Goal: Information Seeking & Learning: Understand process/instructions

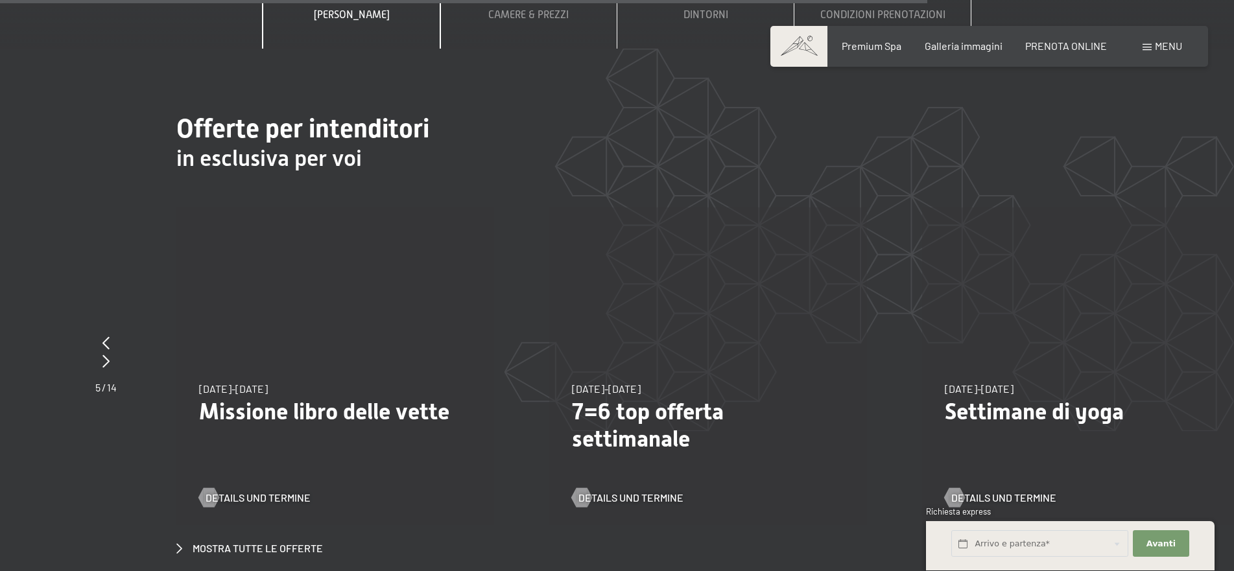
scroll to position [4946, 0]
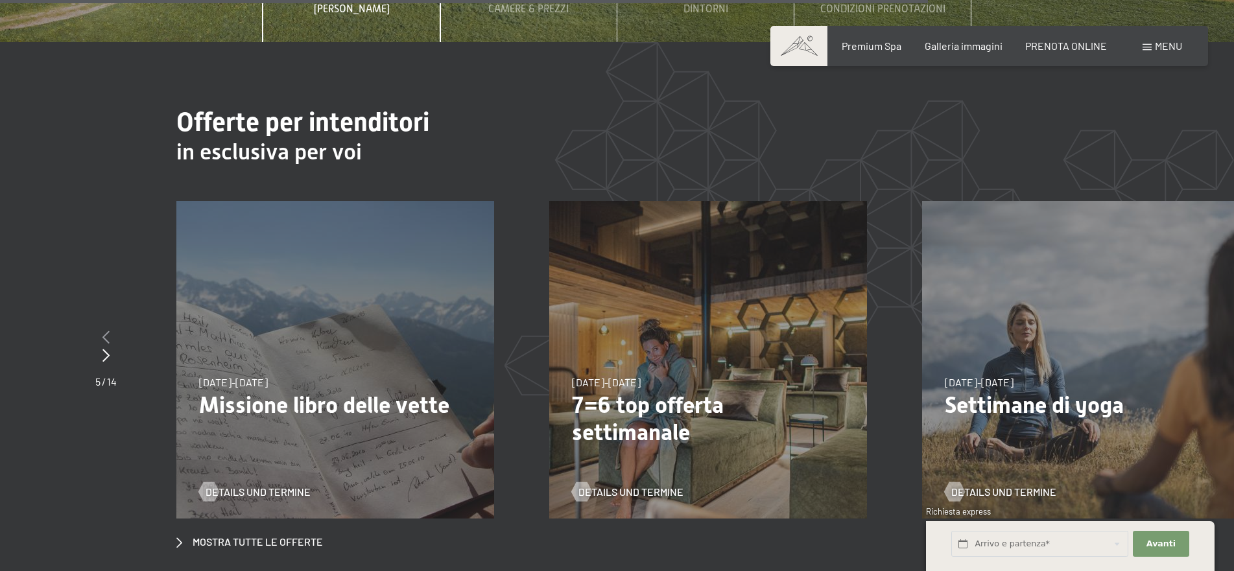
click at [108, 331] on icon at bounding box center [105, 337] width 7 height 13
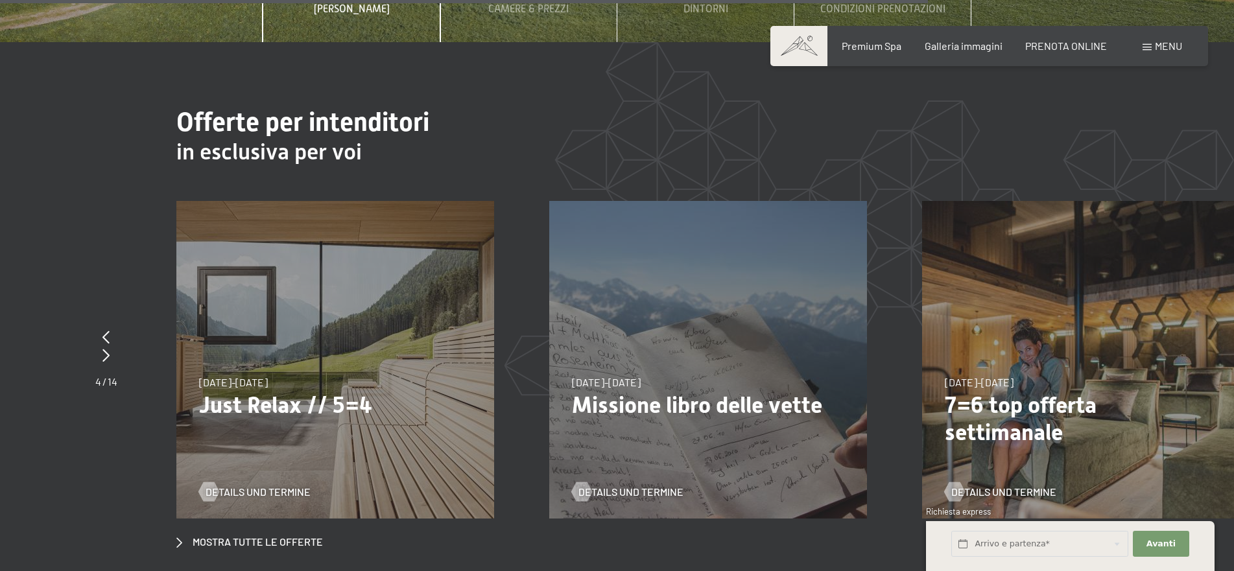
click at [277, 392] on p "Just Relax // 5=4" at bounding box center [335, 405] width 272 height 27
click at [238, 485] on span "Details und Termine" at bounding box center [270, 492] width 105 height 14
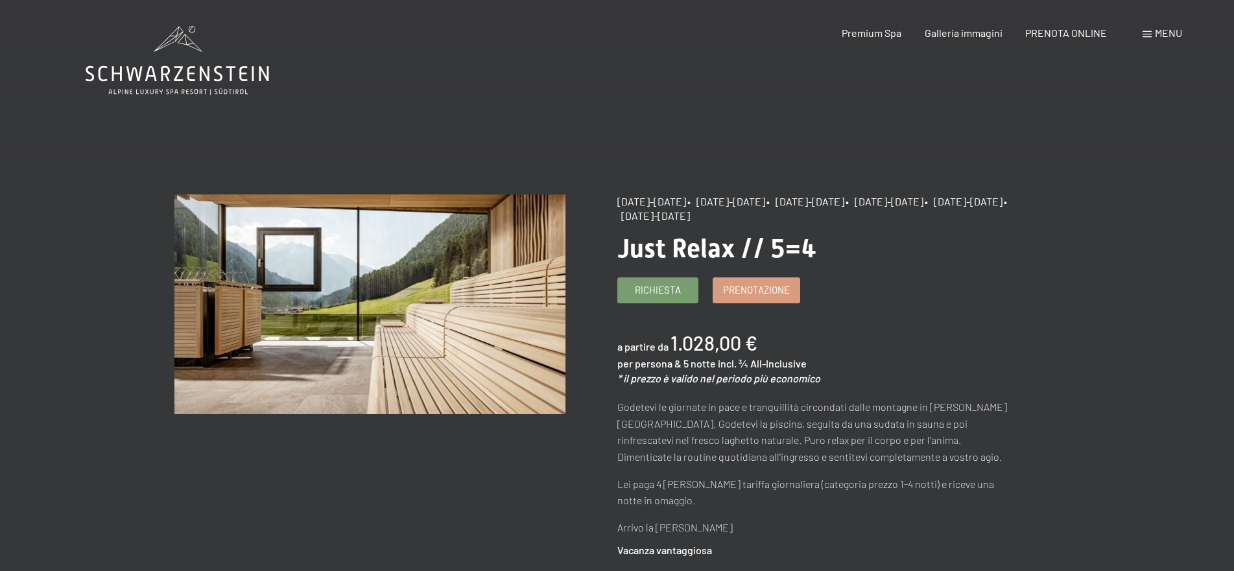
click at [1159, 38] on span "Menu" at bounding box center [1168, 33] width 27 height 12
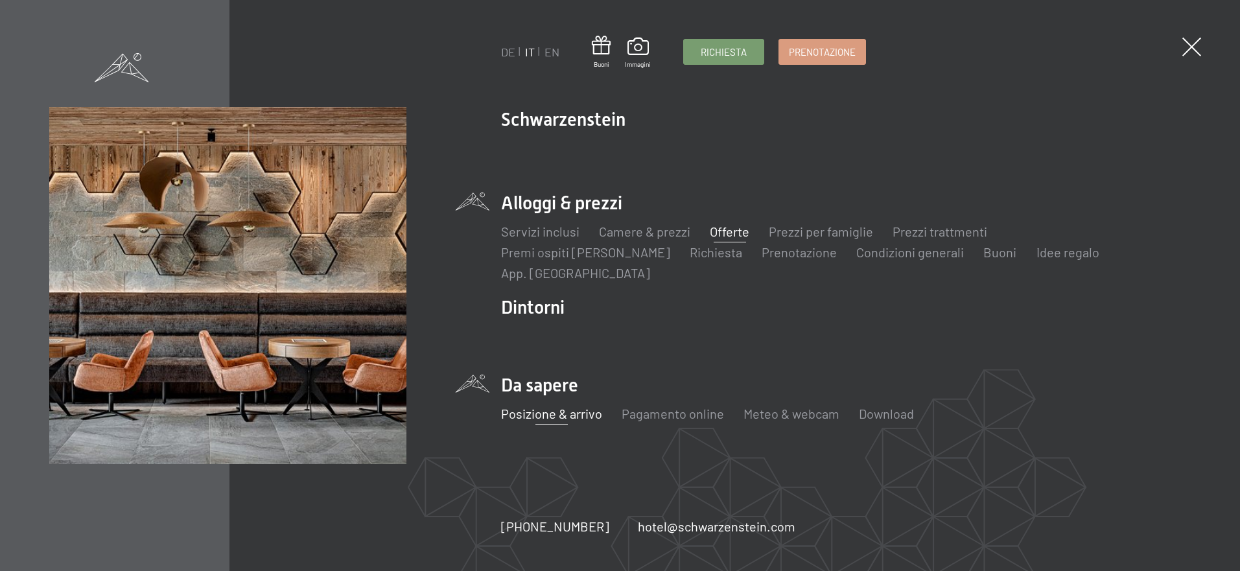
click at [571, 406] on link "Posizione & arrivo" at bounding box center [551, 414] width 101 height 16
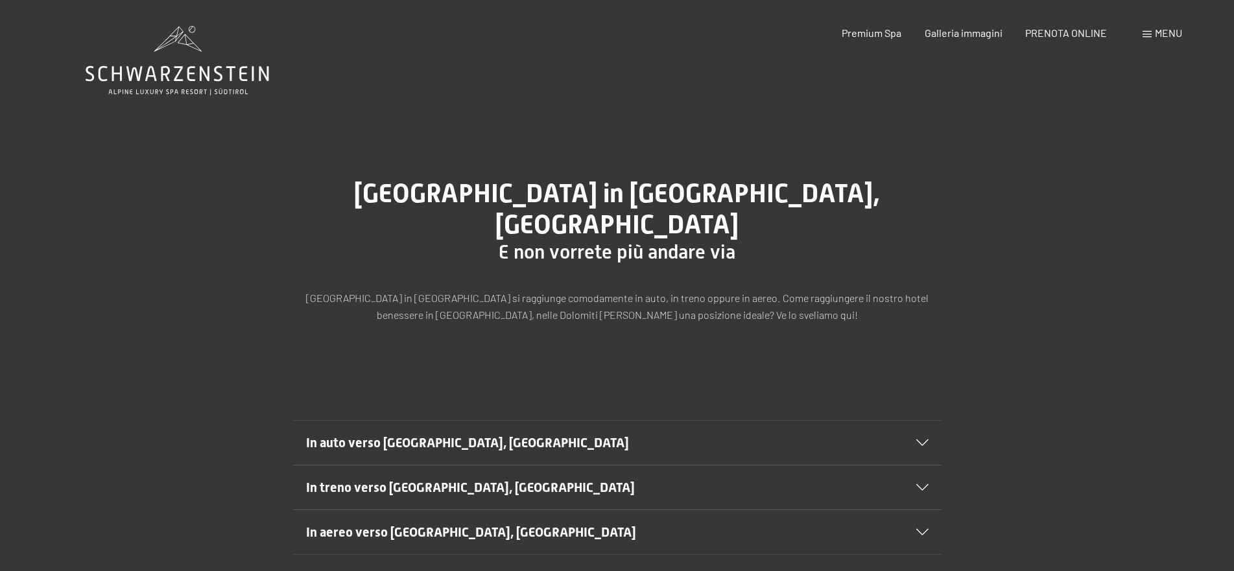
click at [924, 440] on icon at bounding box center [922, 443] width 12 height 6
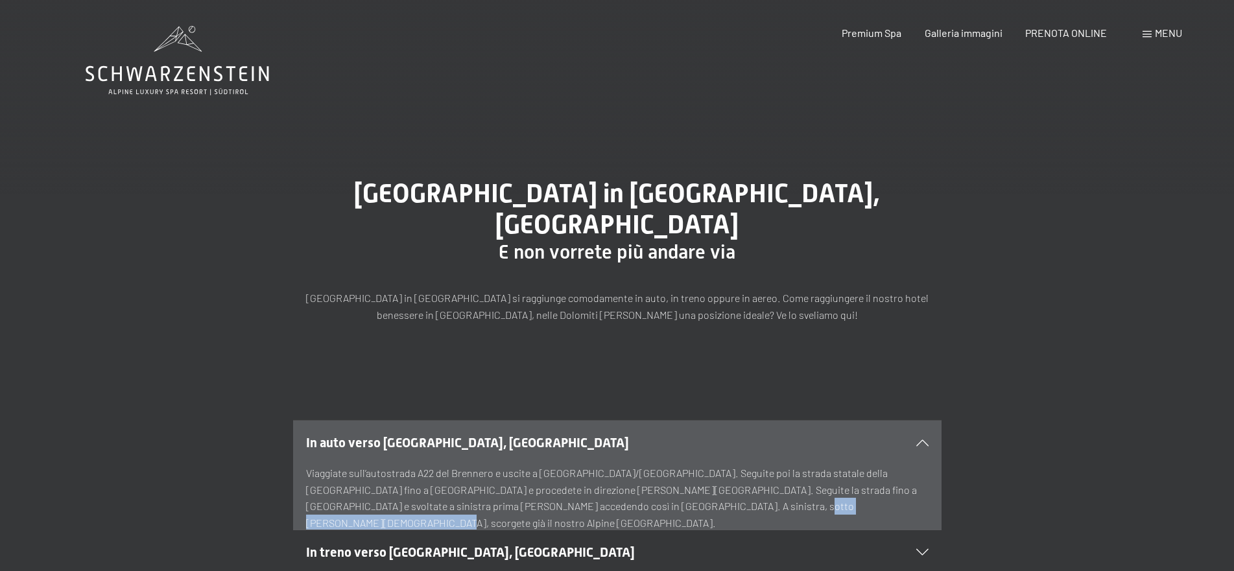
drag, startPoint x: 797, startPoint y: 477, endPoint x: 606, endPoint y: 477, distance: 191.9
click at [606, 477] on p "Viaggiate sull’autostrada A22 del Brennero e uscite a Bressanone/Val Pusteria. …" at bounding box center [617, 498] width 622 height 66
copy p "Luxury Spa Resort Schwarzenstein."
